Goal: Contribute content: Contribute content

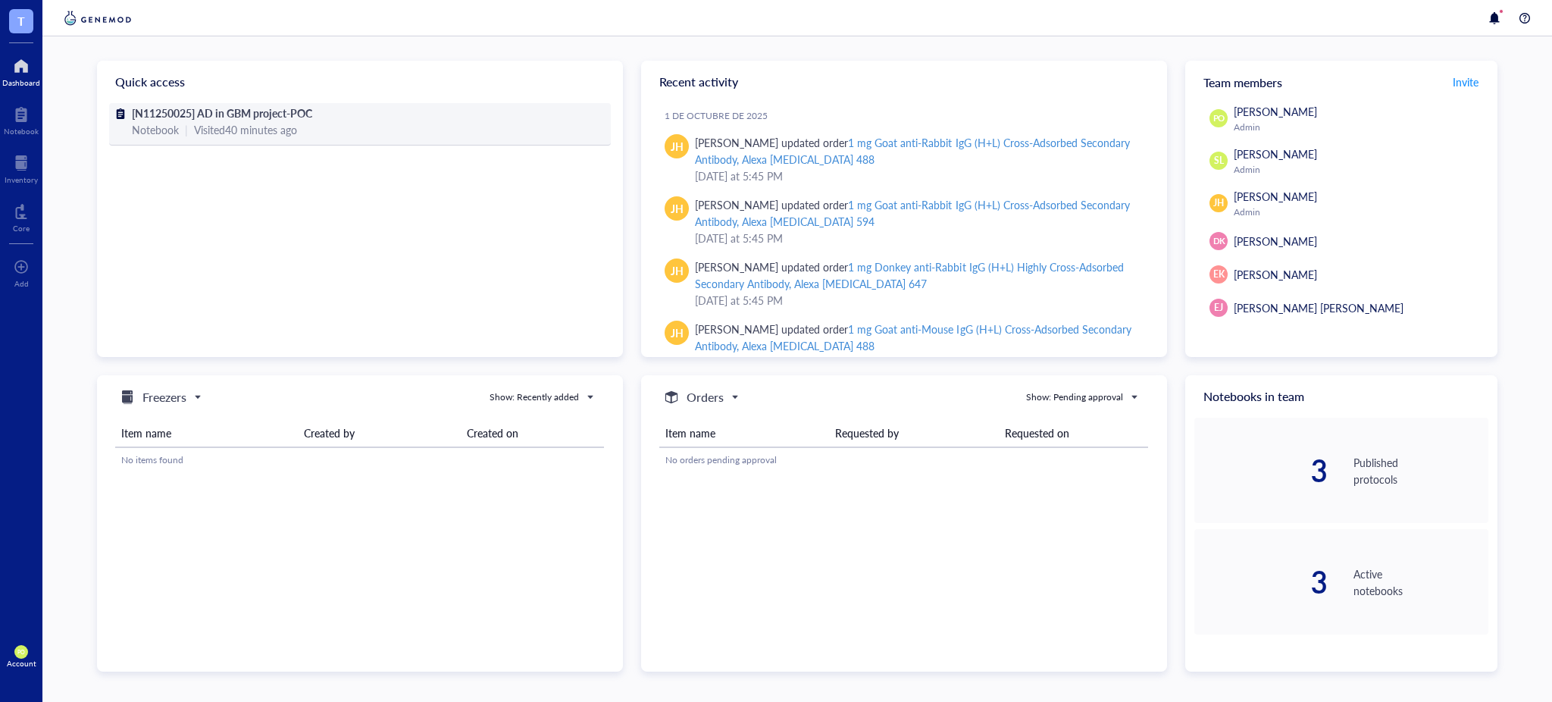
click at [347, 121] on div "Notebook | Visited 40 minutes ago" at bounding box center [360, 129] width 456 height 17
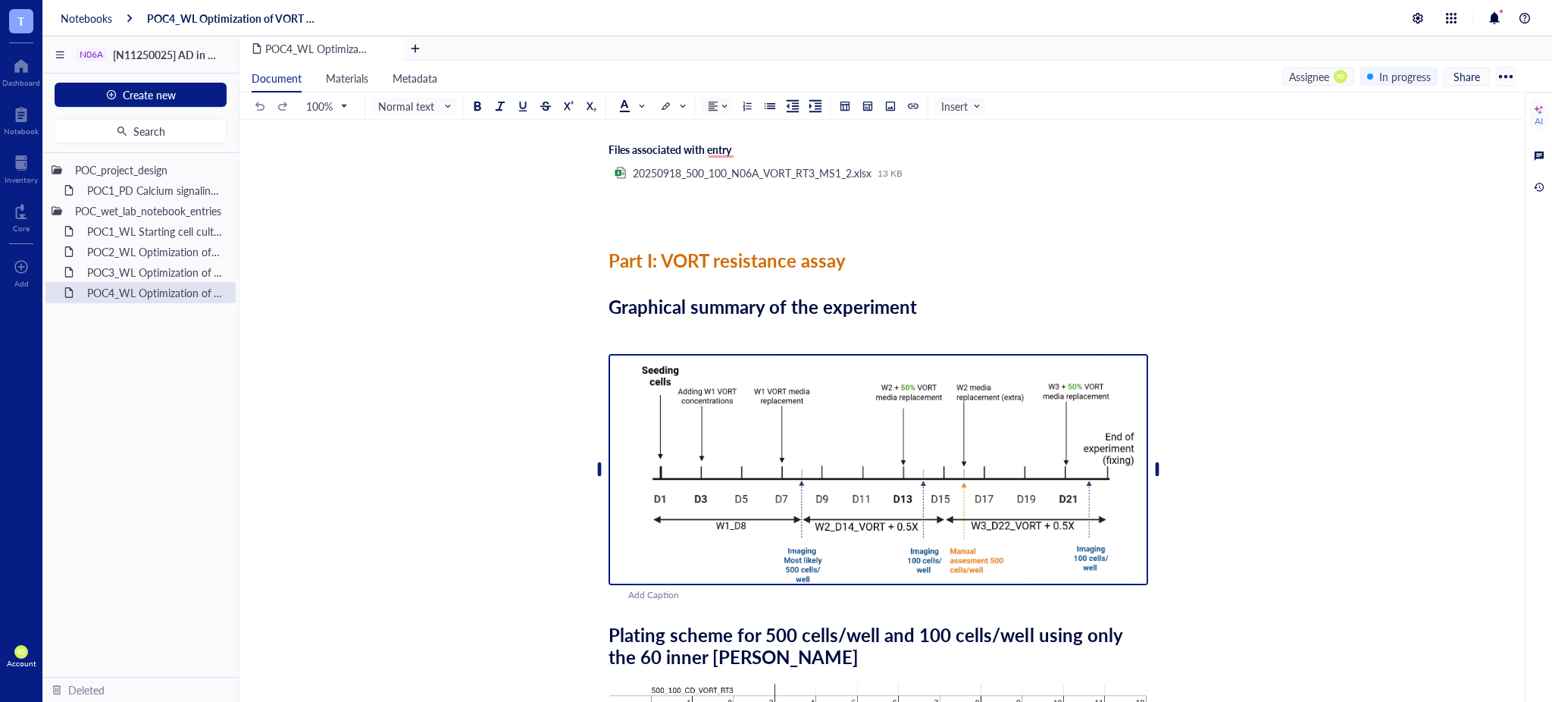
scroll to position [167, 0]
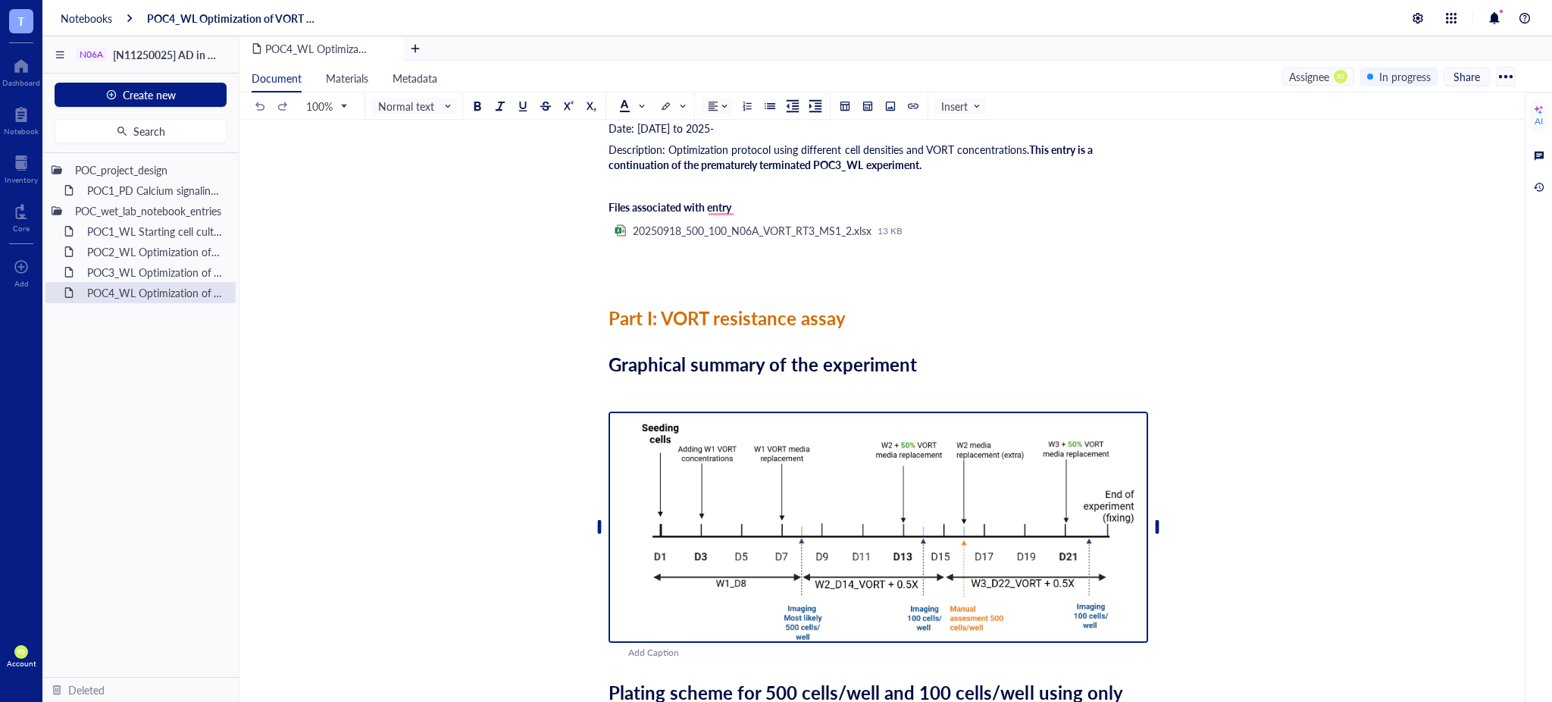
click at [940, 460] on img "To enrich screen reader interactions, please activate Accessibility in Grammarl…" at bounding box center [877, 526] width 539 height 231
click at [935, 367] on div "Graphical summary of the experiment" at bounding box center [877, 364] width 539 height 22
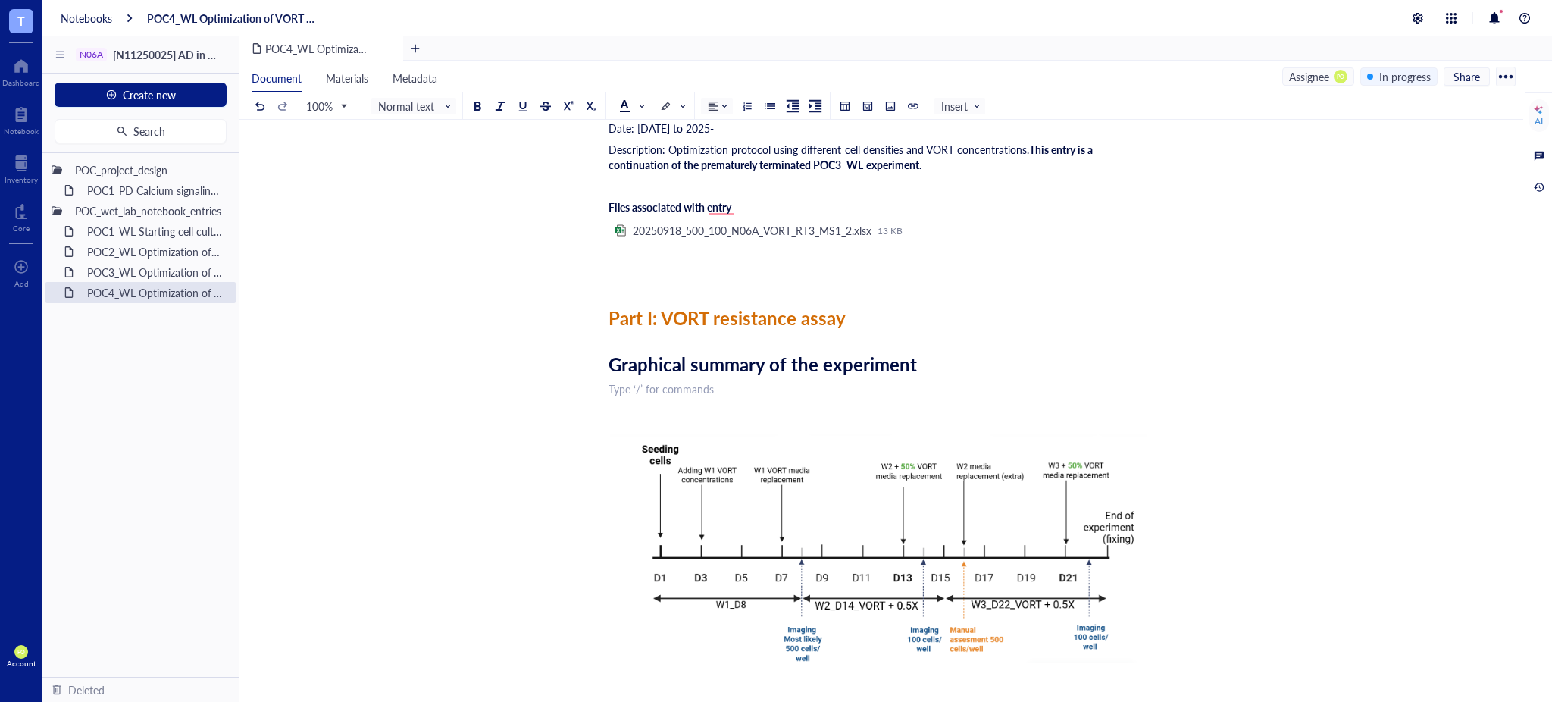
click at [880, 103] on div "100% Normal text Insert" at bounding box center [618, 105] width 733 height 27
click at [890, 108] on div at bounding box center [890, 106] width 11 height 11
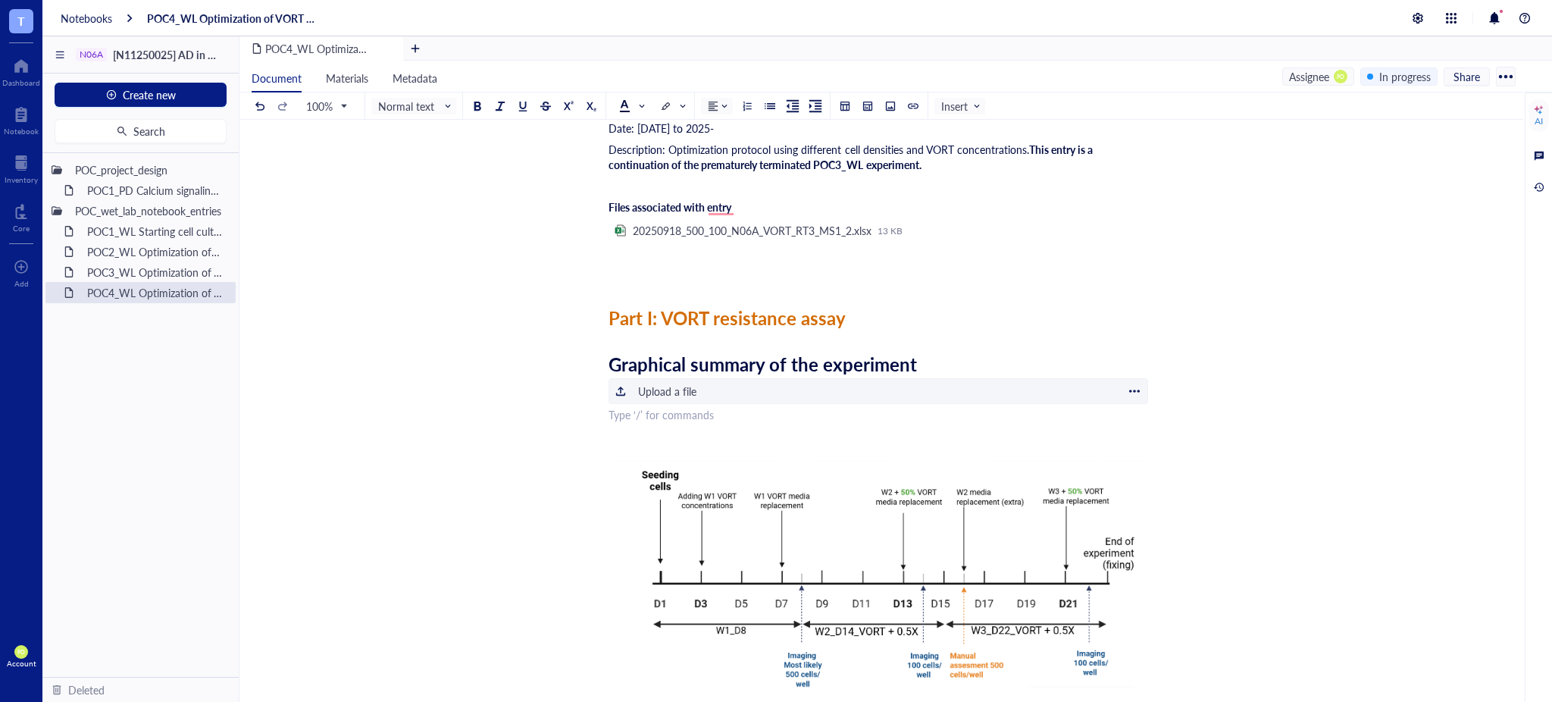
click at [748, 387] on div "﻿ Upload a file" at bounding box center [877, 391] width 539 height 26
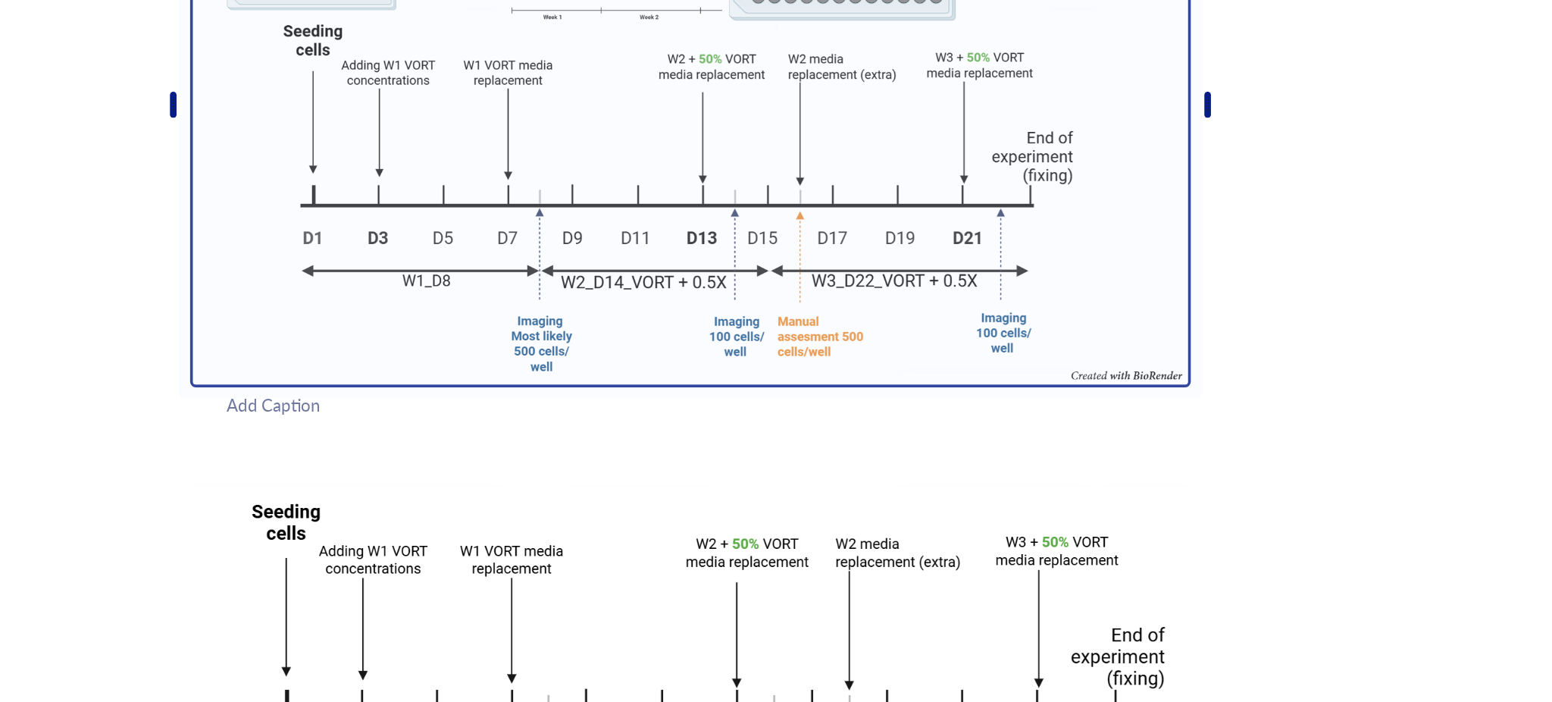
scroll to position [517, 0]
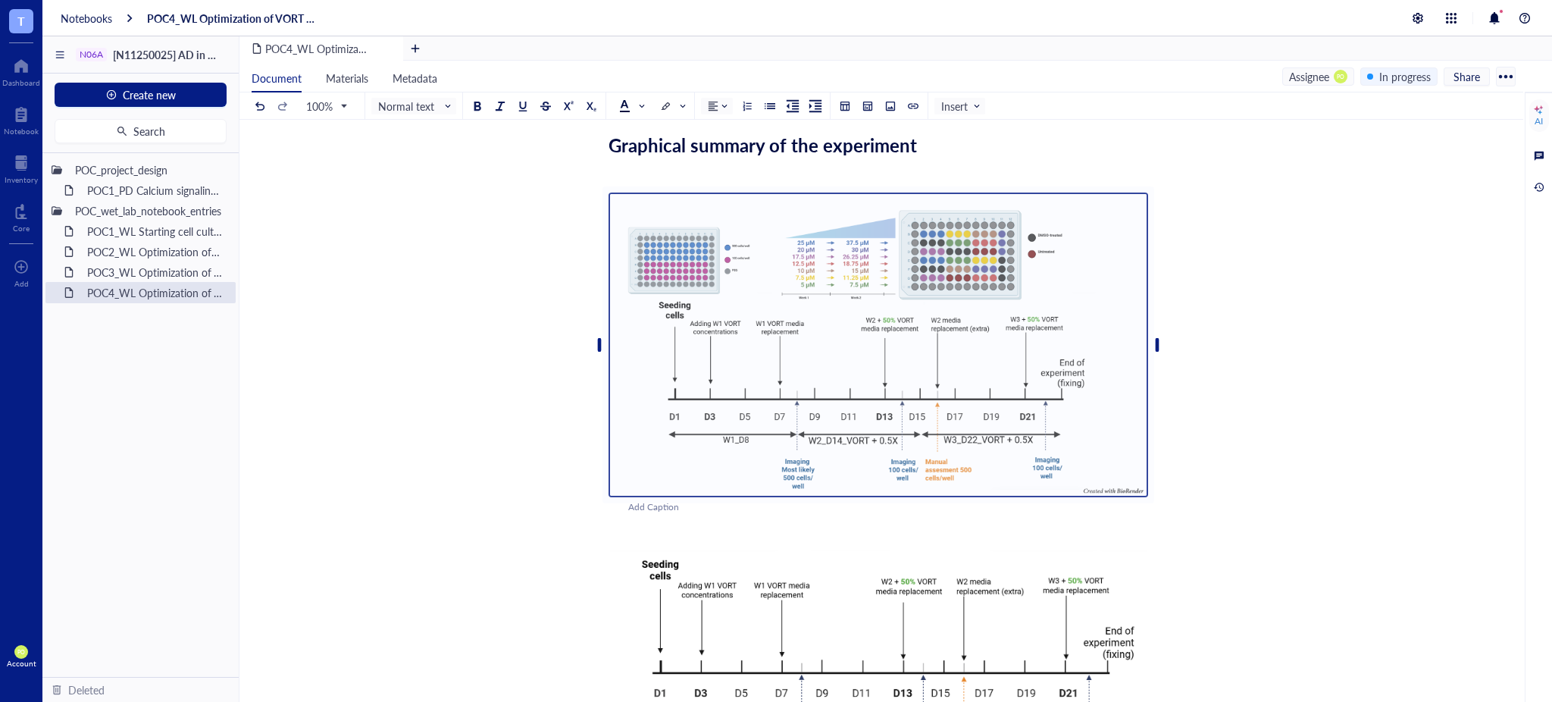
scroll to position [349, 0]
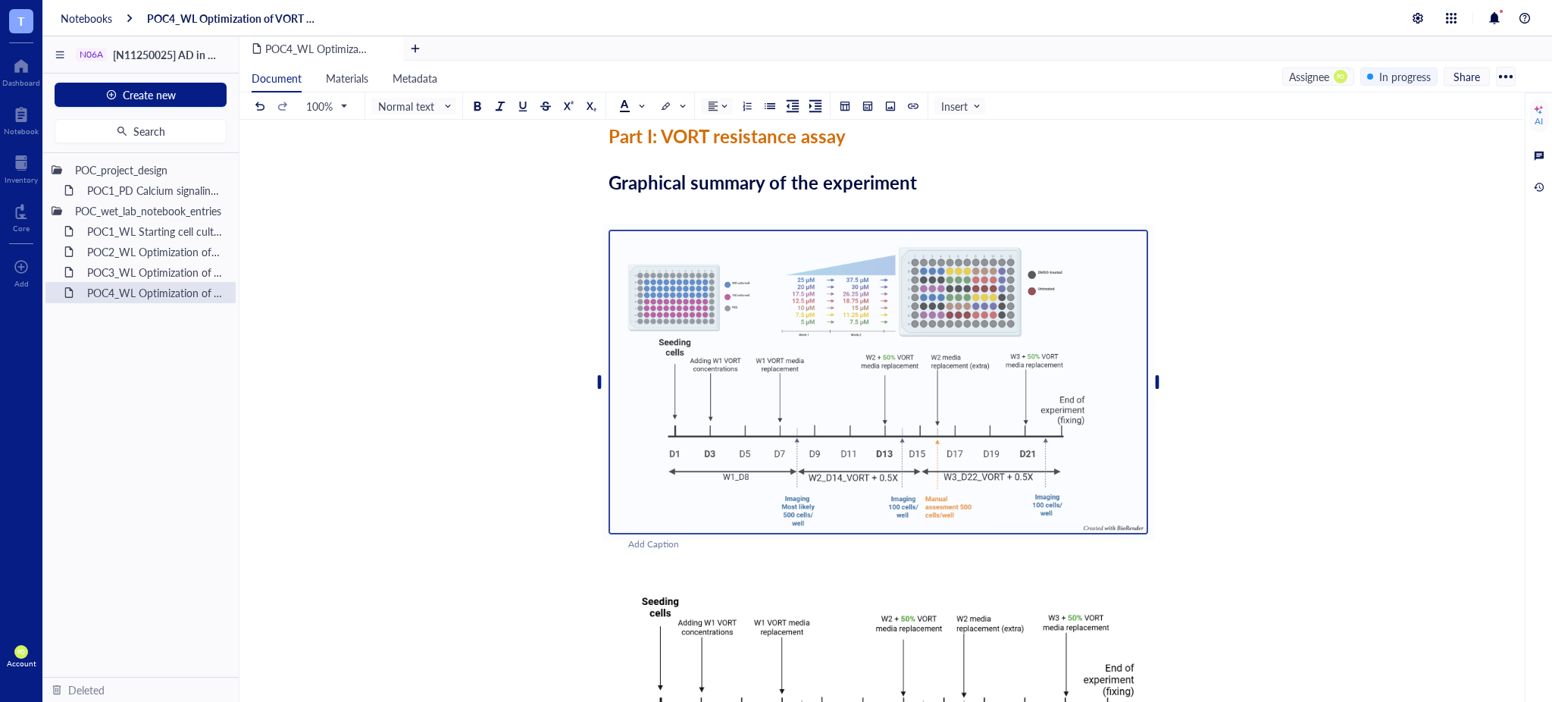
click at [1094, 199] on div "﻿" at bounding box center [877, 206] width 539 height 15
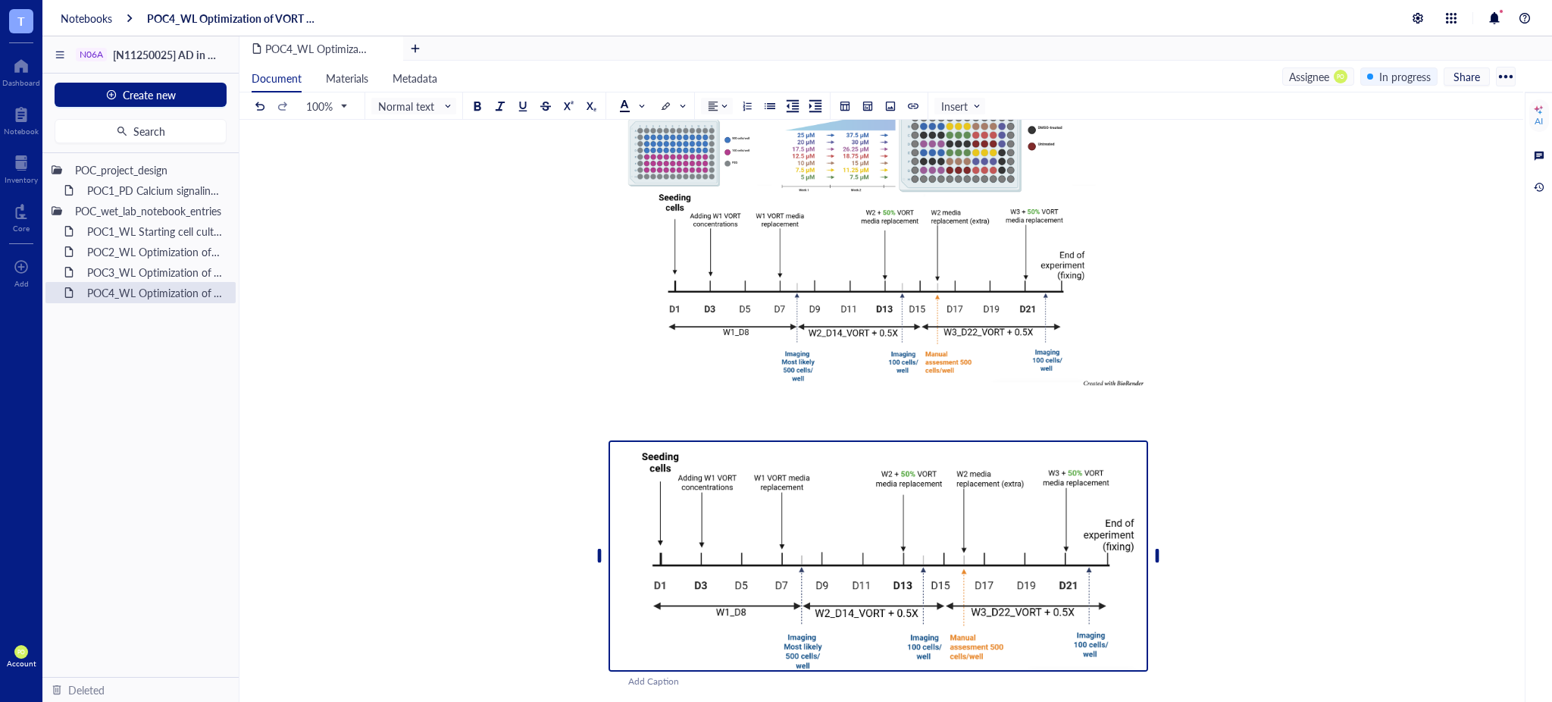
scroll to position [517, 0]
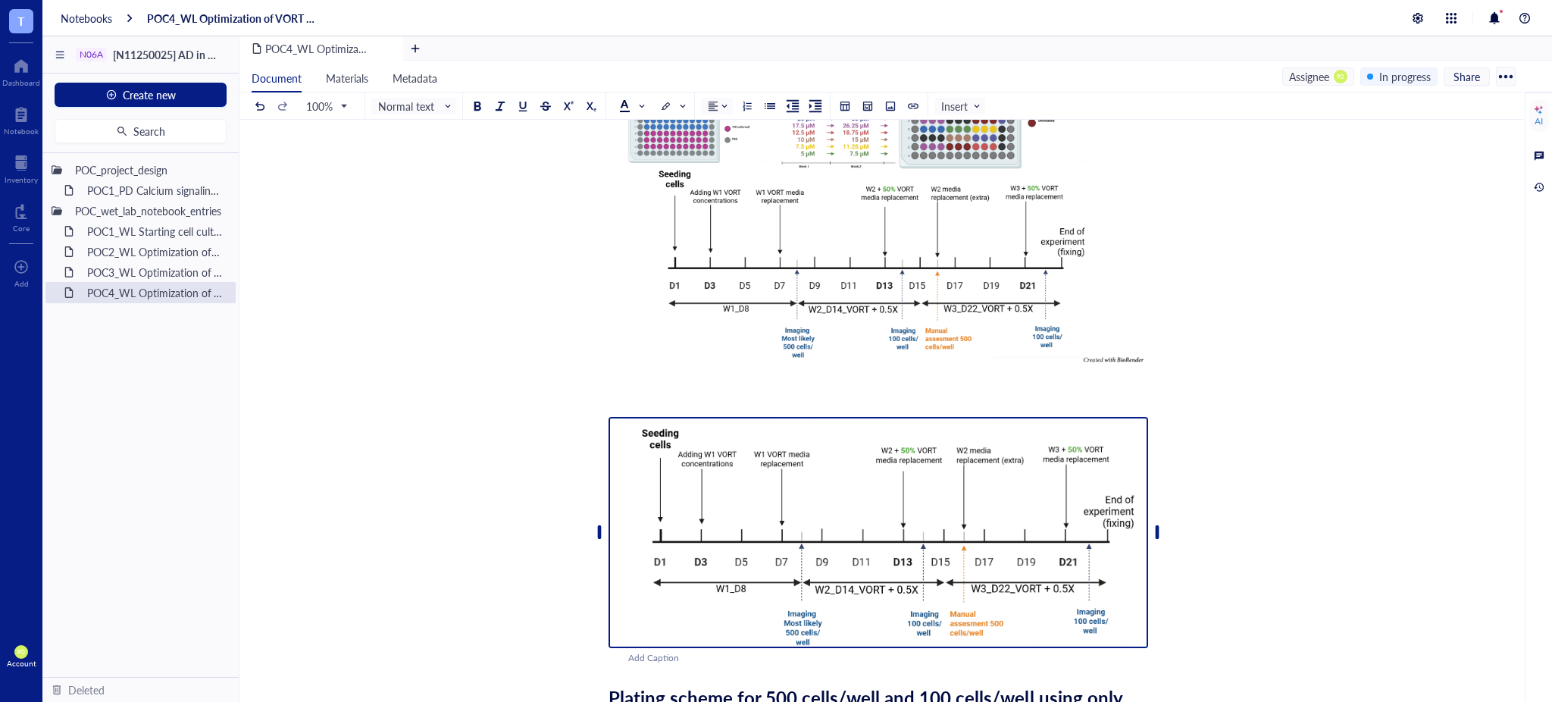
click at [838, 483] on img "To enrich screen reader interactions, please activate Accessibility in Grammarl…" at bounding box center [877, 532] width 539 height 231
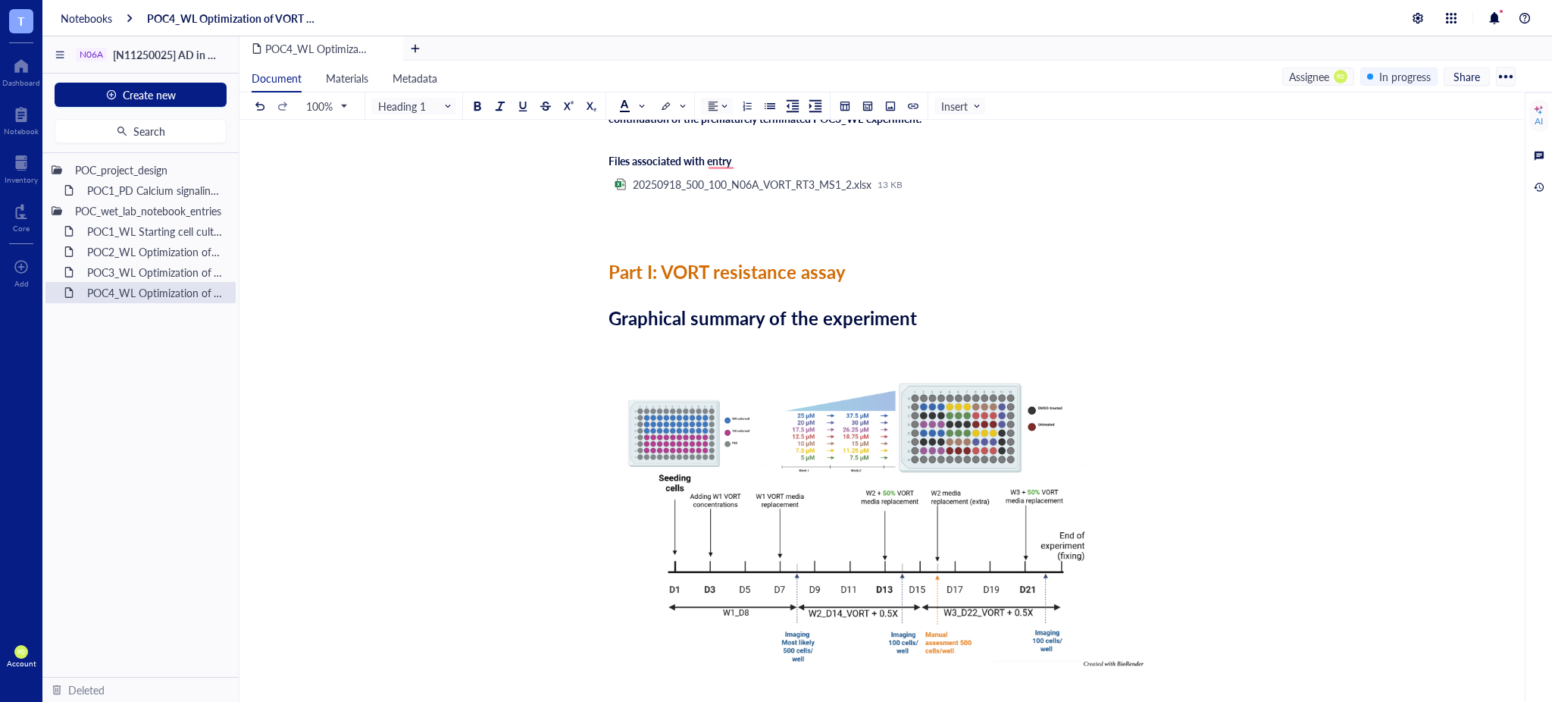
scroll to position [202, 0]
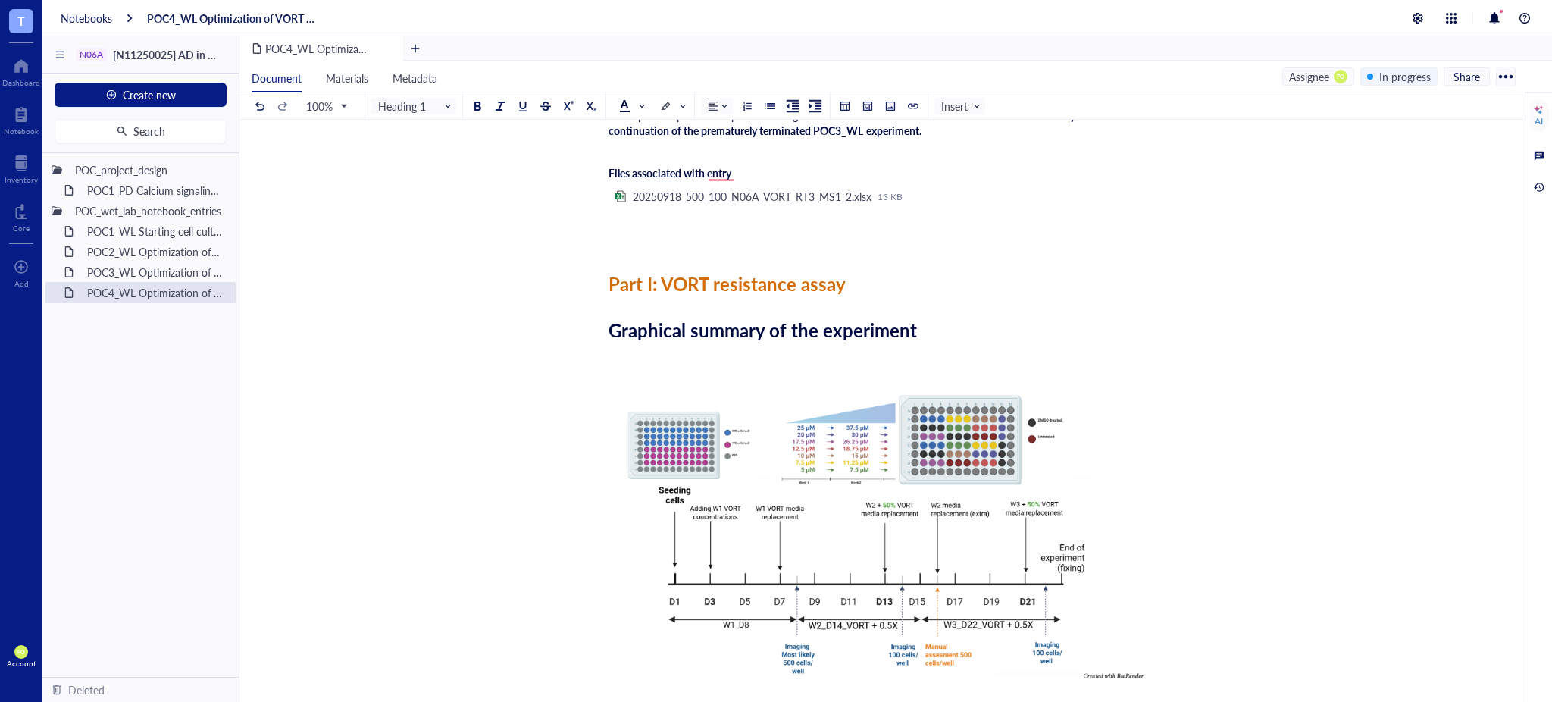
click at [615, 218] on div "﻿" at bounding box center [877, 219] width 539 height 15
click at [911, 108] on div at bounding box center [913, 106] width 11 height 11
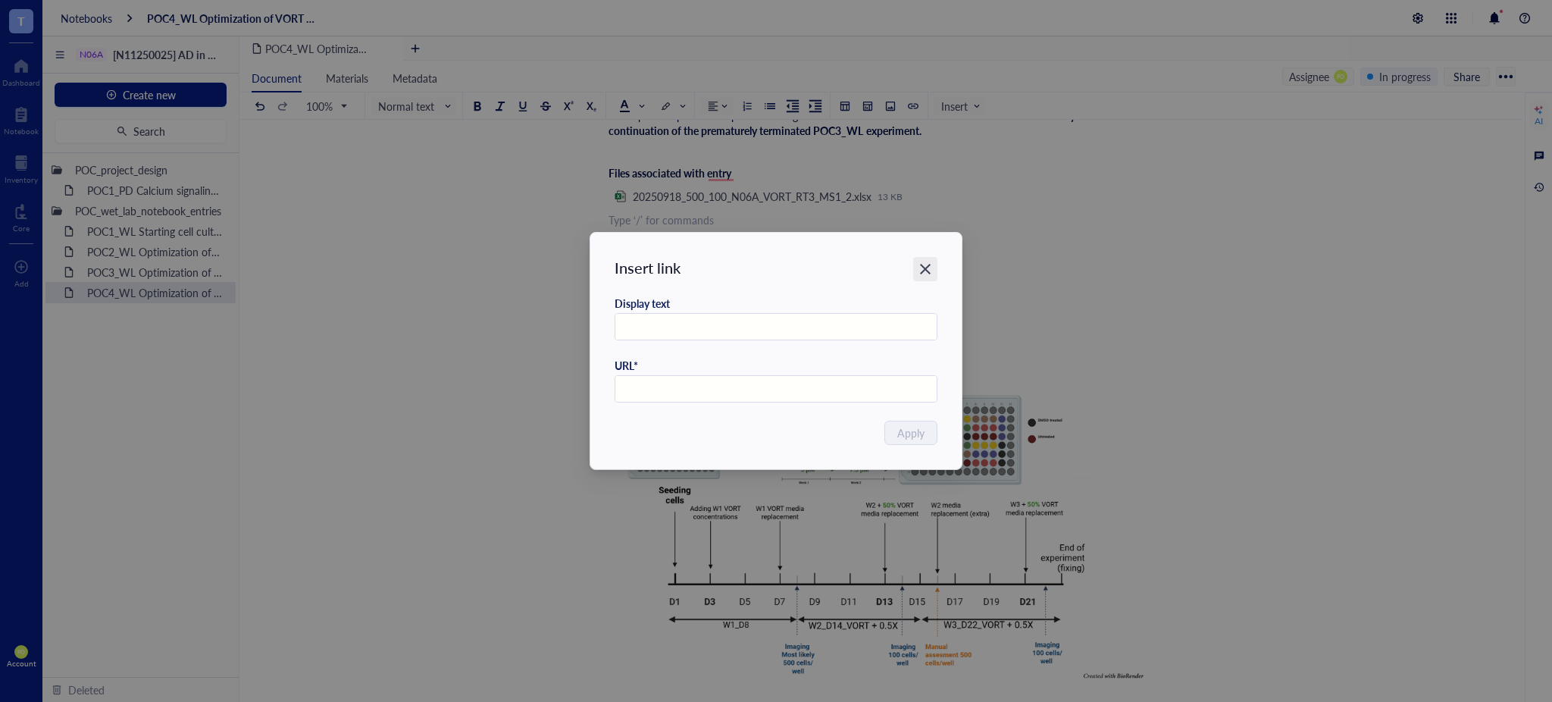
click at [924, 277] on div "Close" at bounding box center [925, 269] width 24 height 24
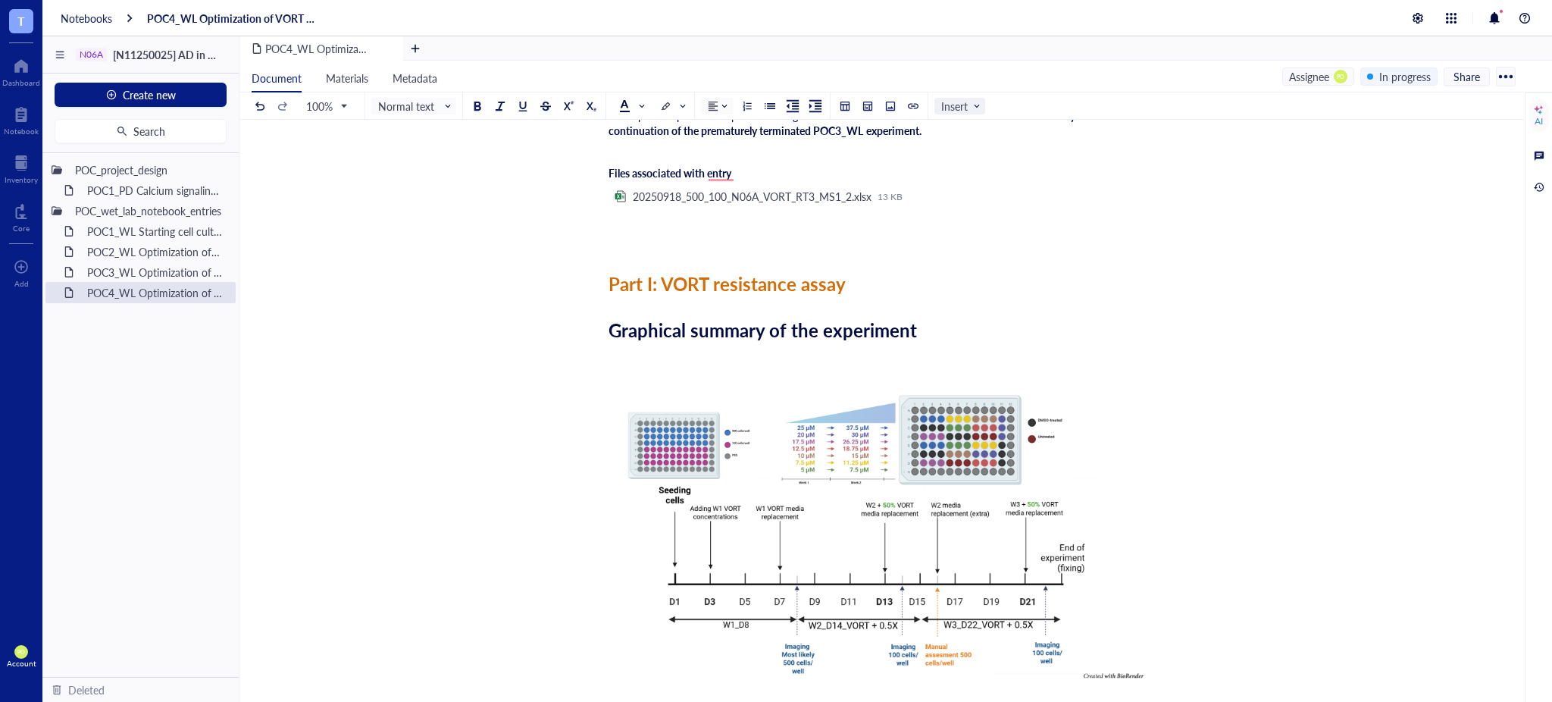
click at [955, 106] on span "Insert" at bounding box center [961, 106] width 40 height 14
click at [997, 138] on div "File" at bounding box center [982, 134] width 70 height 14
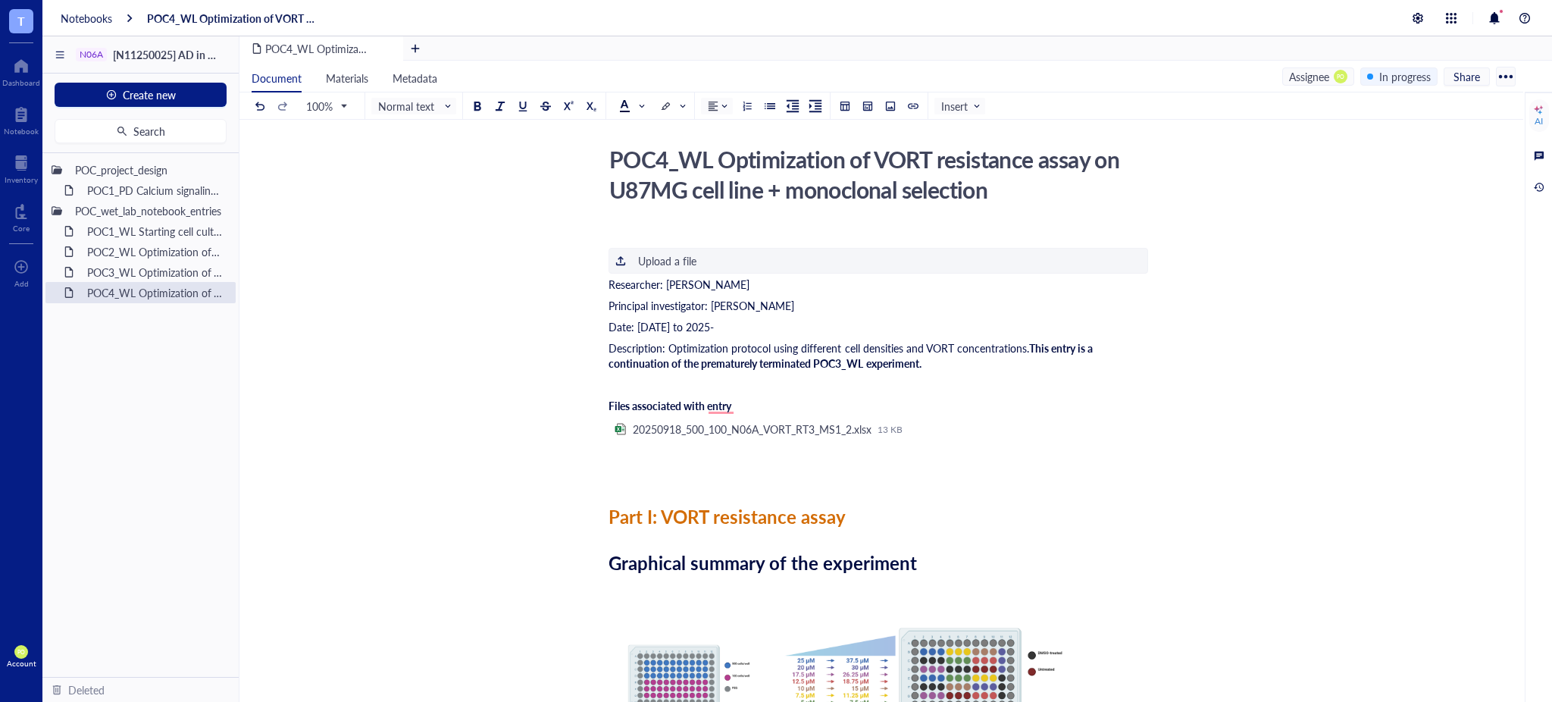
scroll to position [0, 0]
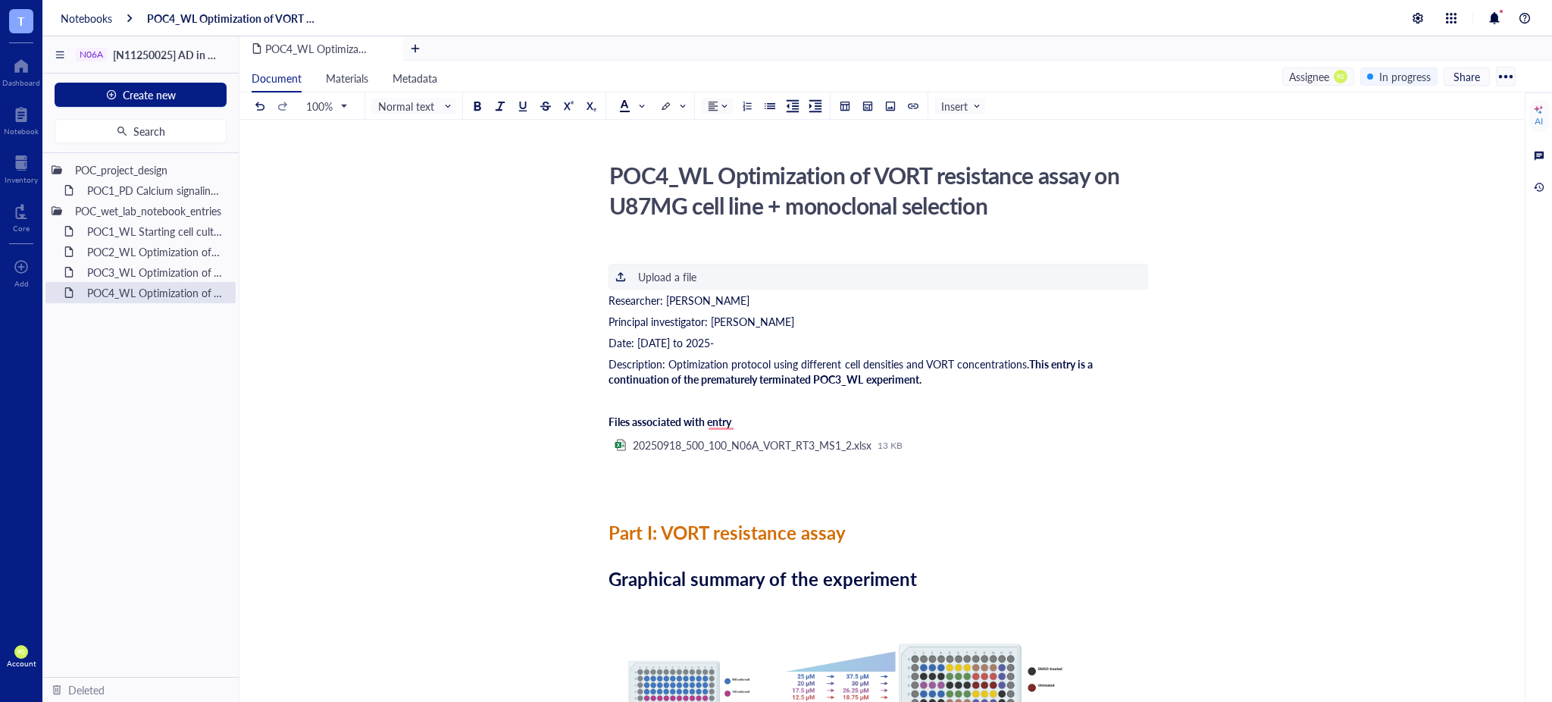
click at [814, 489] on div "﻿" at bounding box center [877, 489] width 539 height 15
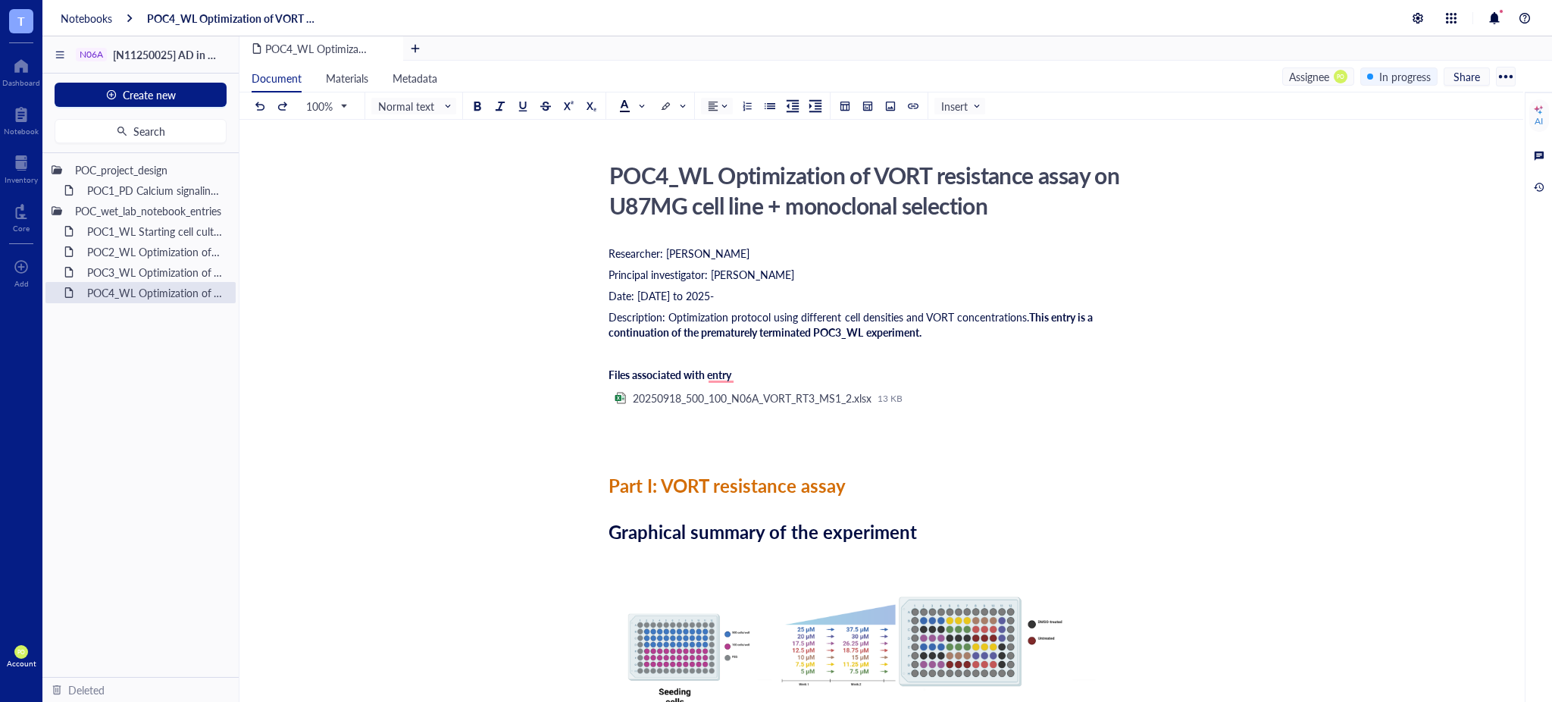
click at [621, 423] on div "﻿" at bounding box center [877, 421] width 539 height 15
click at [956, 100] on span "Insert" at bounding box center [961, 106] width 40 height 14
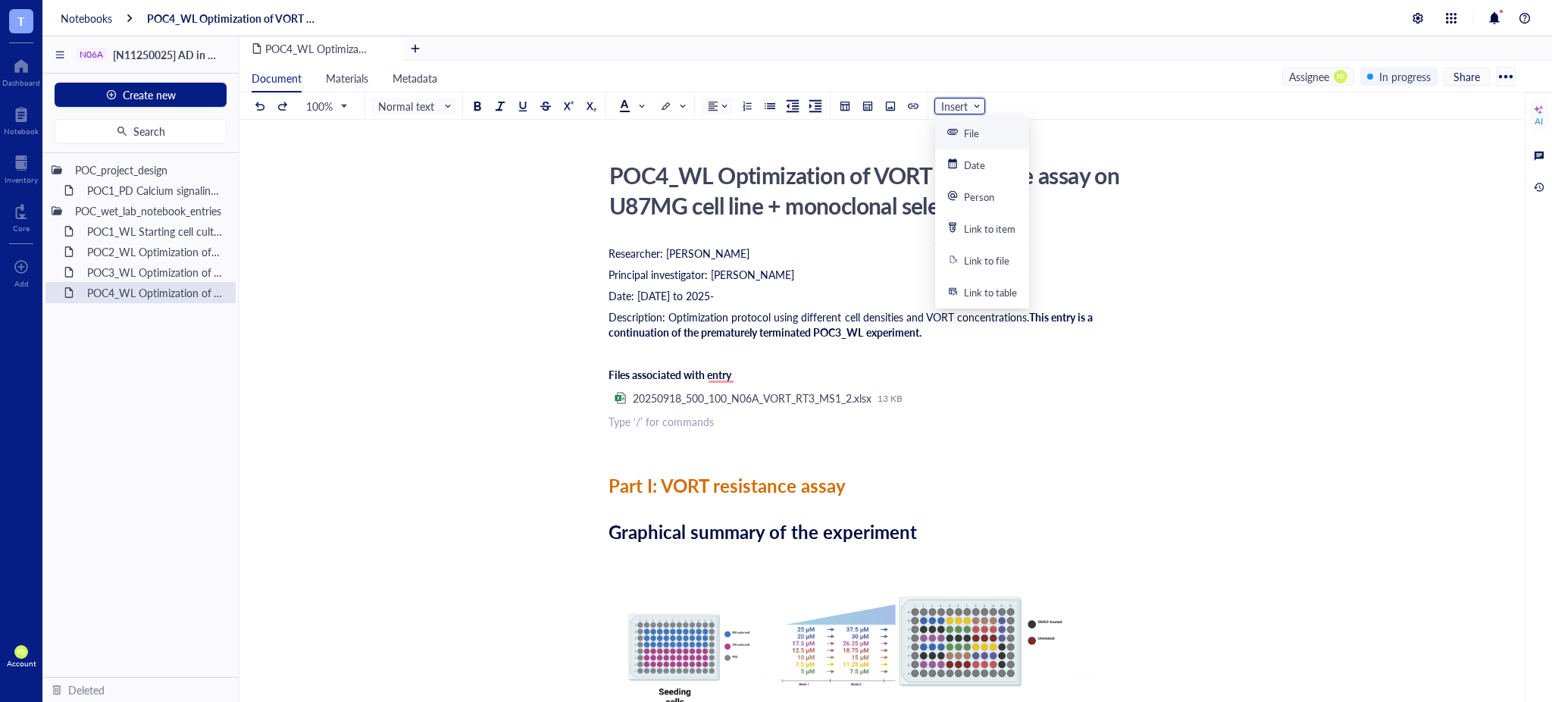
click at [1002, 127] on div "File" at bounding box center [982, 134] width 70 height 14
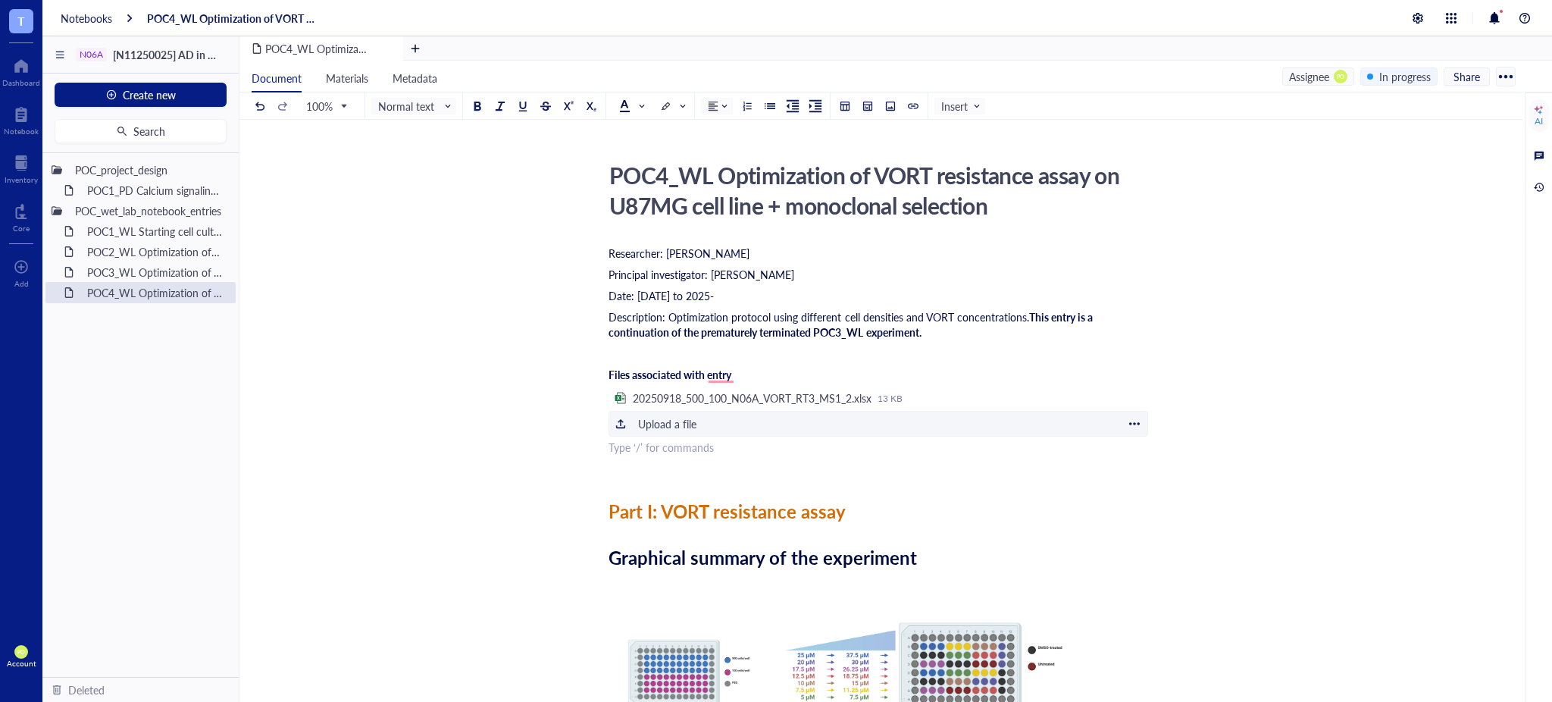
click at [718, 422] on div "﻿ Upload a file" at bounding box center [877, 424] width 539 height 26
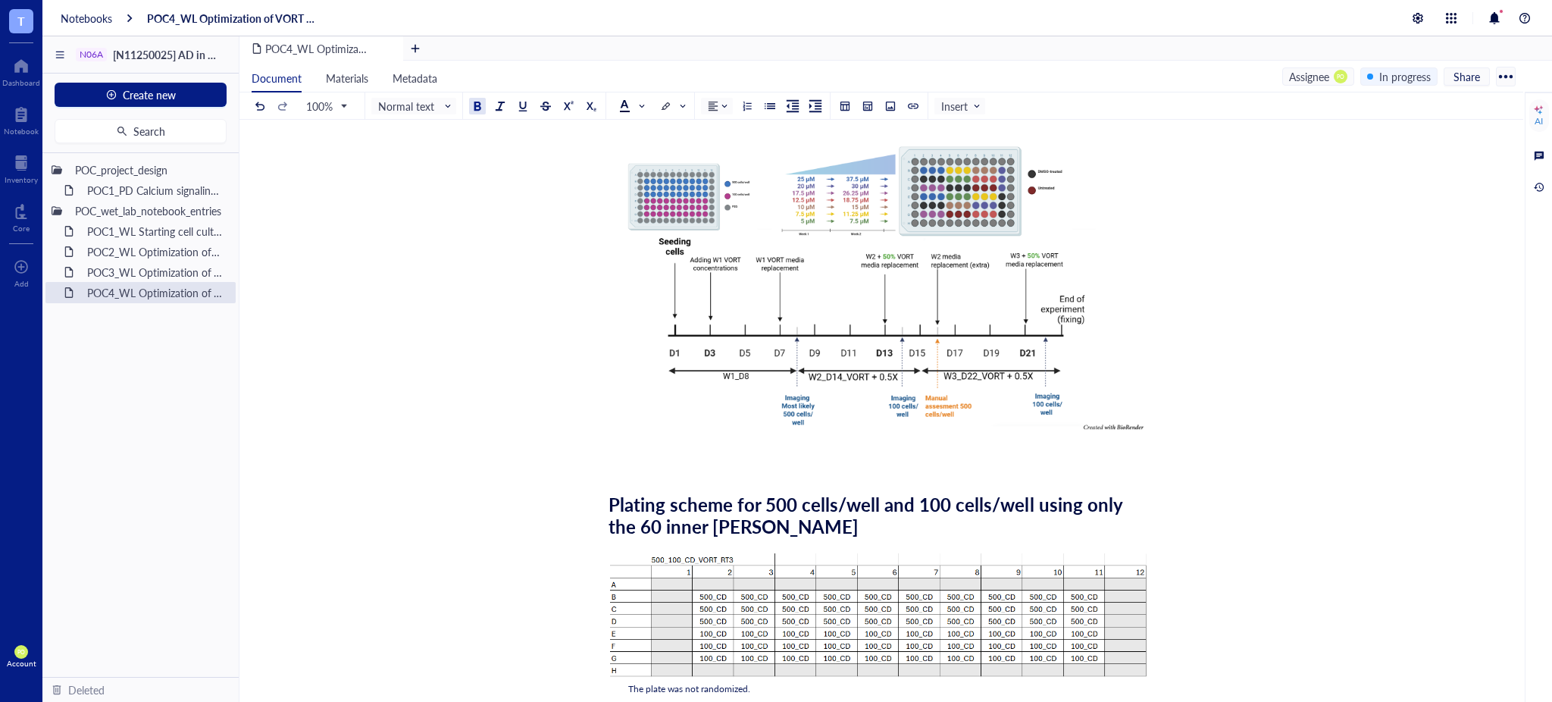
scroll to position [505, 0]
